Goal: Information Seeking & Learning: Learn about a topic

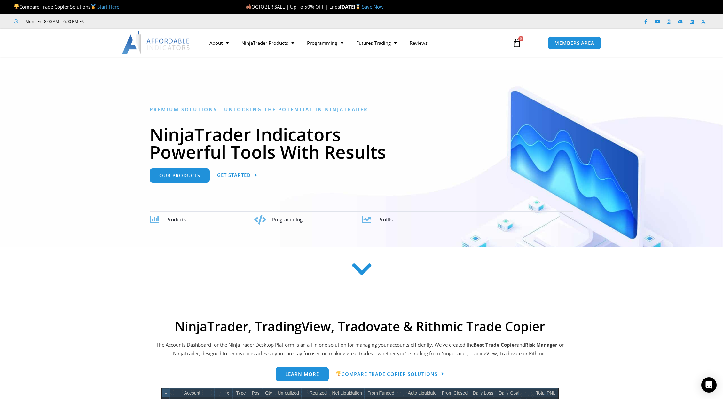
click at [156, 43] on img at bounding box center [156, 42] width 69 height 23
click at [256, 77] on link "Trade Copier" at bounding box center [268, 79] width 66 height 12
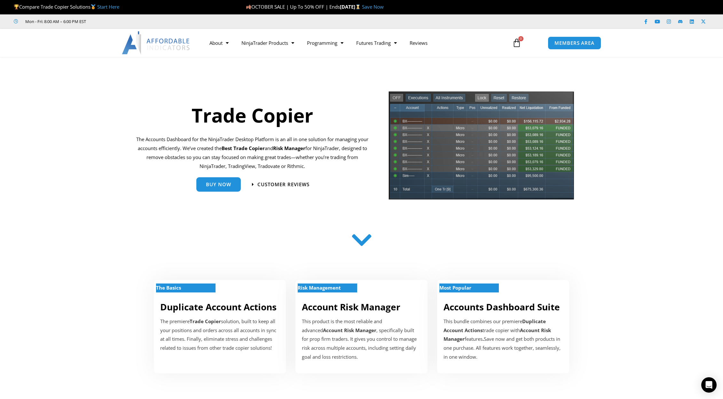
click at [164, 41] on img at bounding box center [156, 42] width 69 height 23
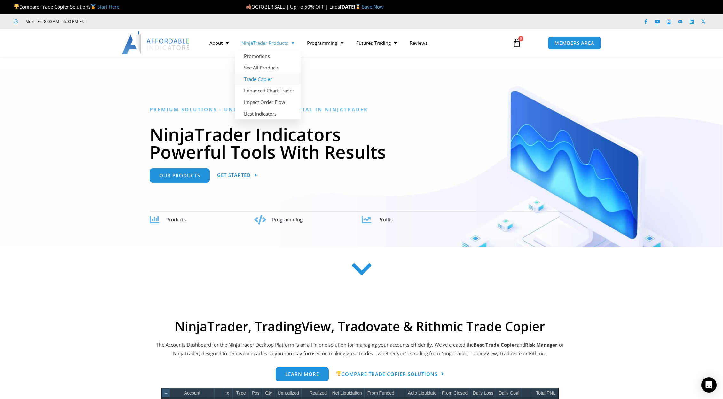
click at [261, 77] on link "Trade Copier" at bounding box center [268, 79] width 66 height 12
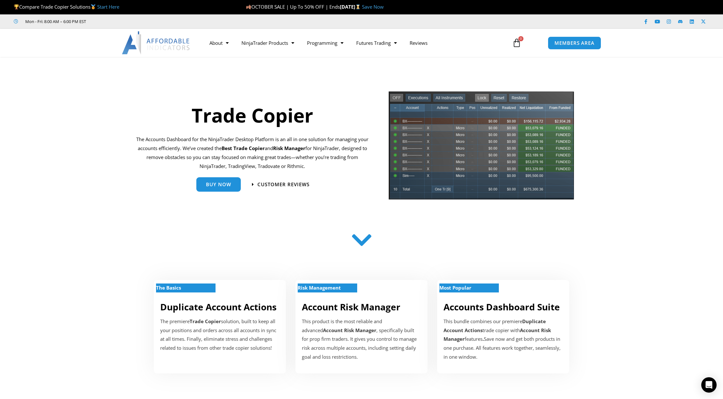
drag, startPoint x: 119, startPoint y: 162, endPoint x: 51, endPoint y: 168, distance: 68.7
click at [51, 168] on section "Trade Copier The Accounts Dashboard for the NinjaTrader Desktop Platform is an …" at bounding box center [361, 147] width 723 height 121
click at [179, 38] on img at bounding box center [156, 42] width 69 height 23
